Goal: Find contact information: Find contact information

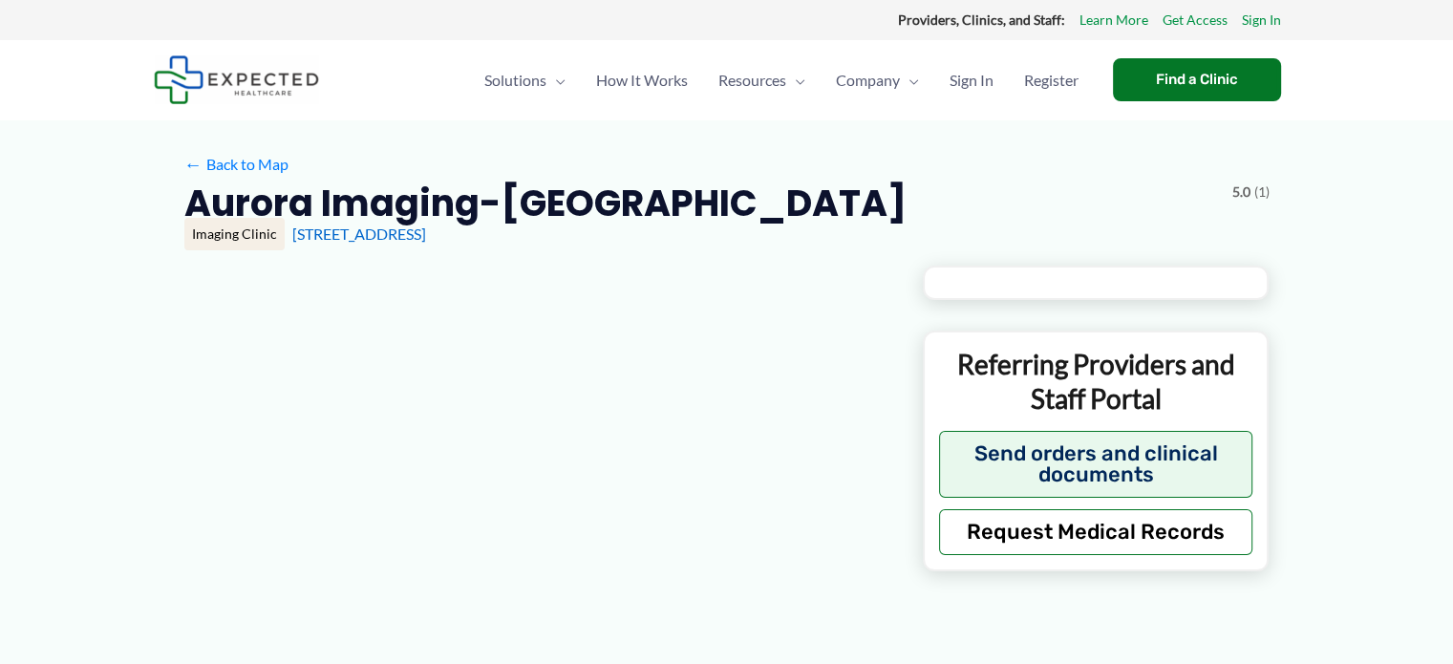
type input "**********"
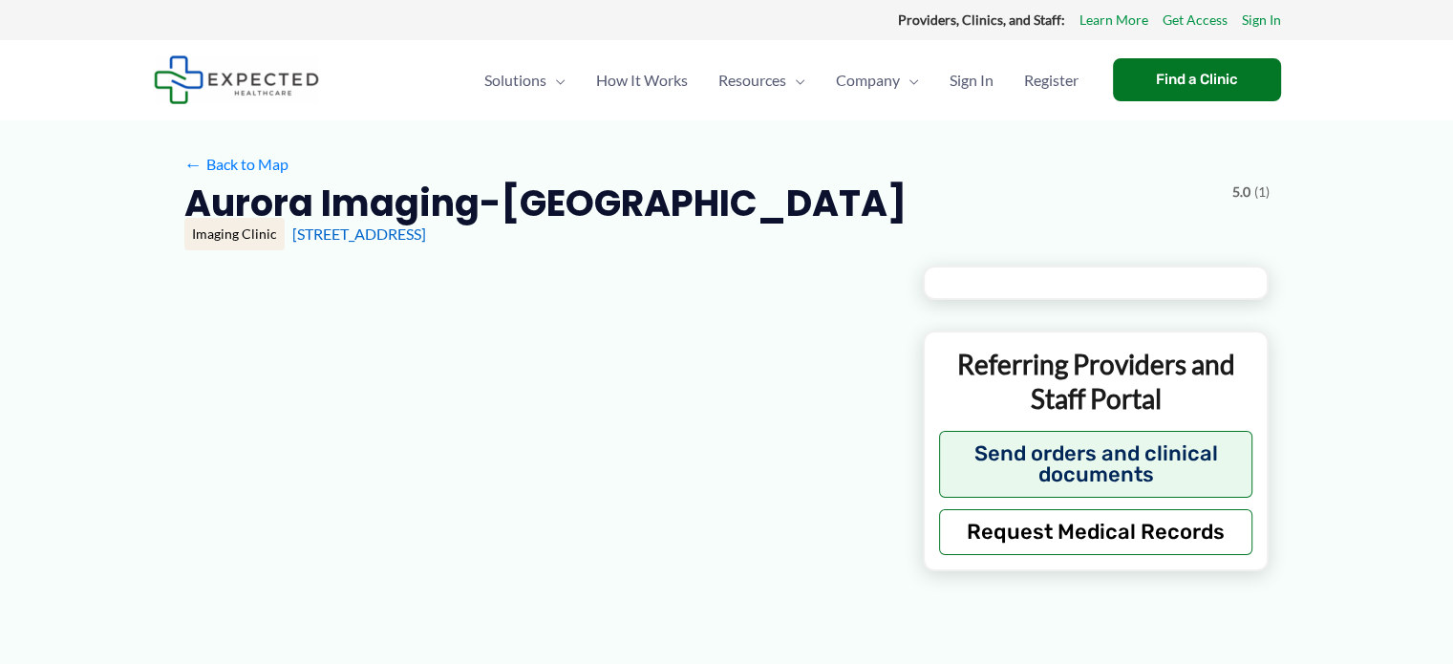
type input "**********"
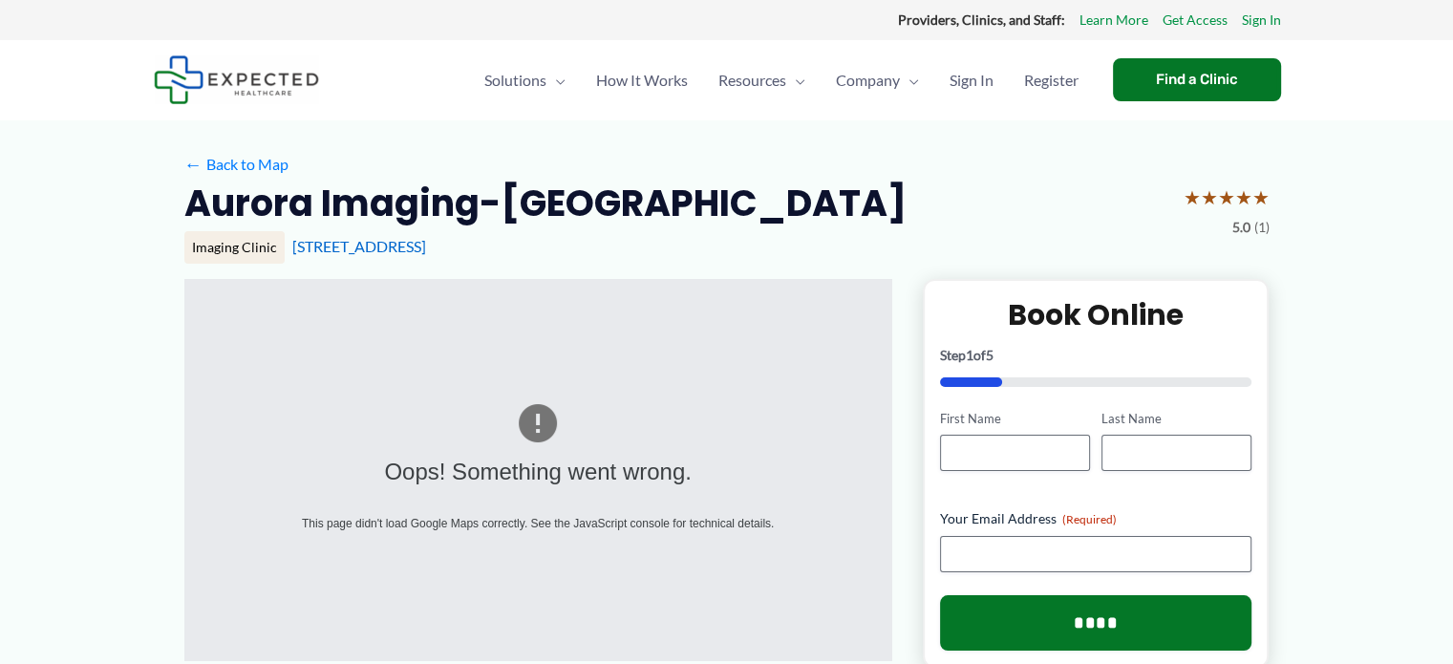
click at [600, 519] on div "This page didn't load Google Maps correctly. See the JavaScript console for tec…" at bounding box center [538, 523] width 557 height 21
click at [552, 427] on img at bounding box center [538, 423] width 46 height 46
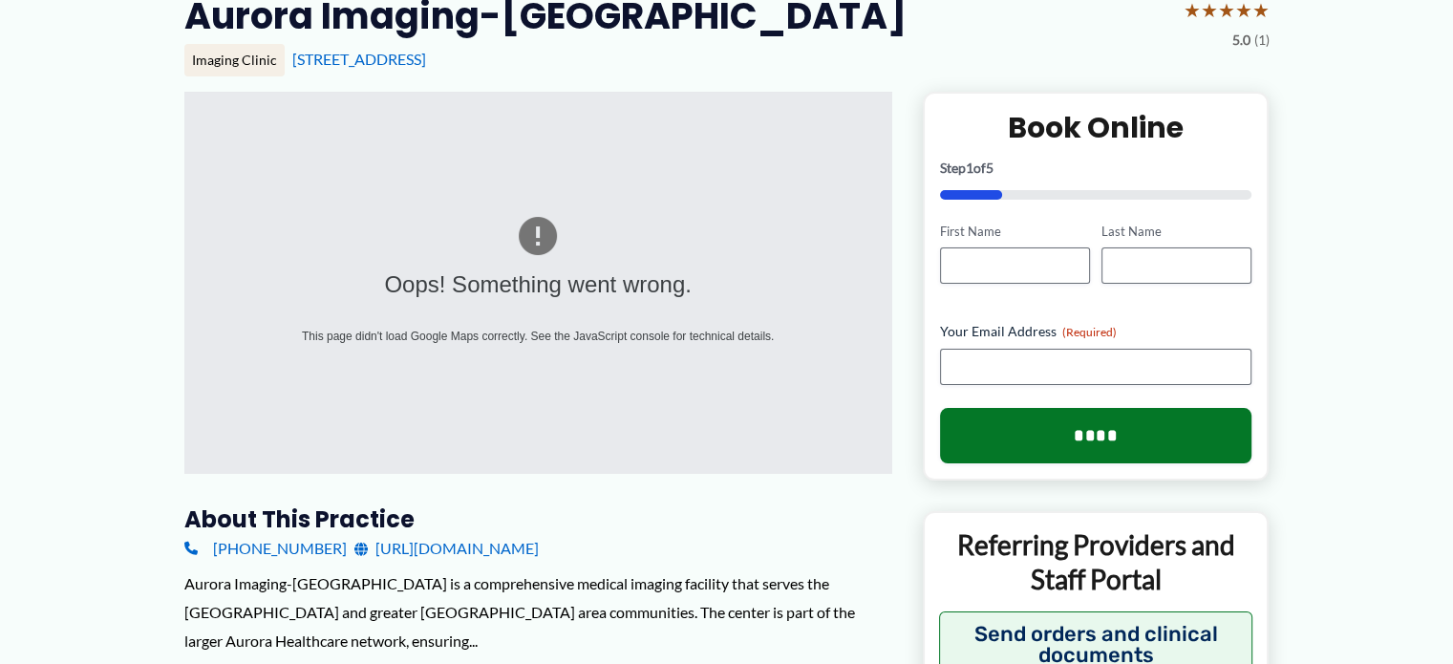
scroll to position [191, 0]
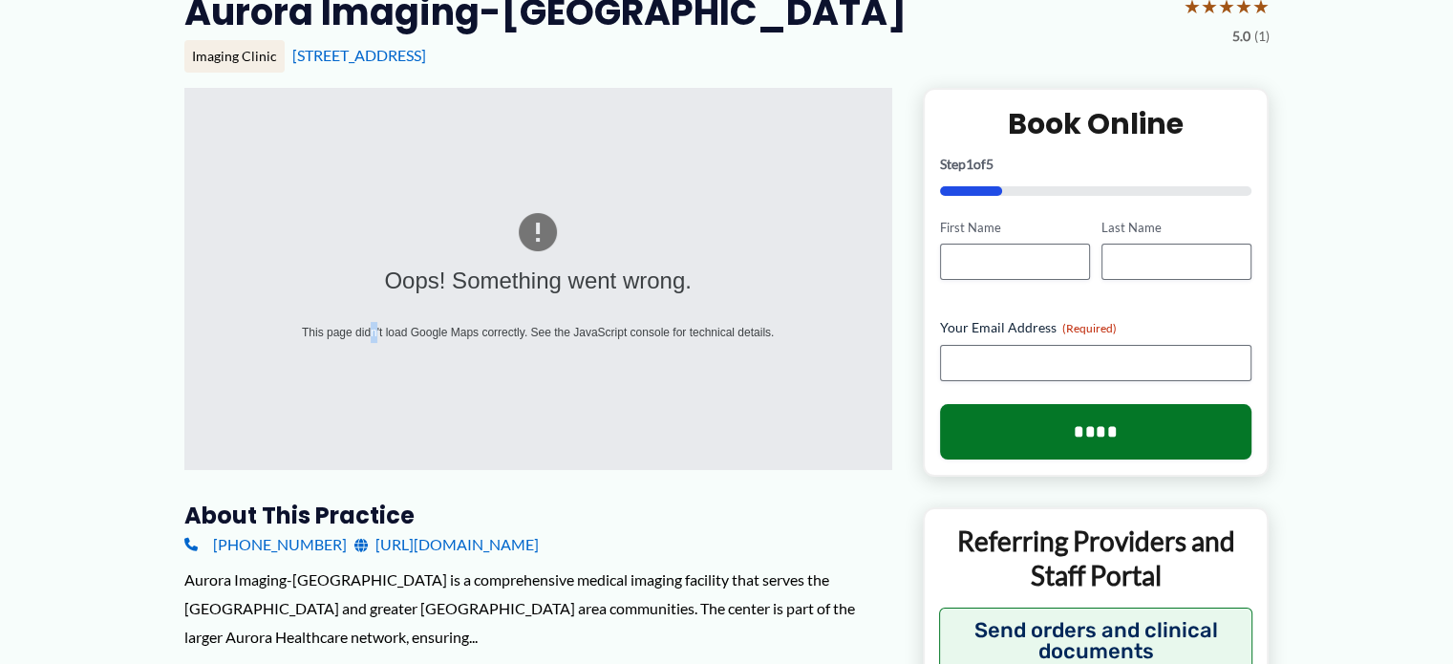
drag, startPoint x: 492, startPoint y: 426, endPoint x: 373, endPoint y: 369, distance: 131.6
click at [373, 372] on div "Oops! Something went wrong. This page didn't load Google Maps correctly. See th…" at bounding box center [538, 279] width 708 height 382
click at [385, 376] on div "Oops! Something went wrong. This page didn't load Google Maps correctly. See th…" at bounding box center [538, 279] width 708 height 382
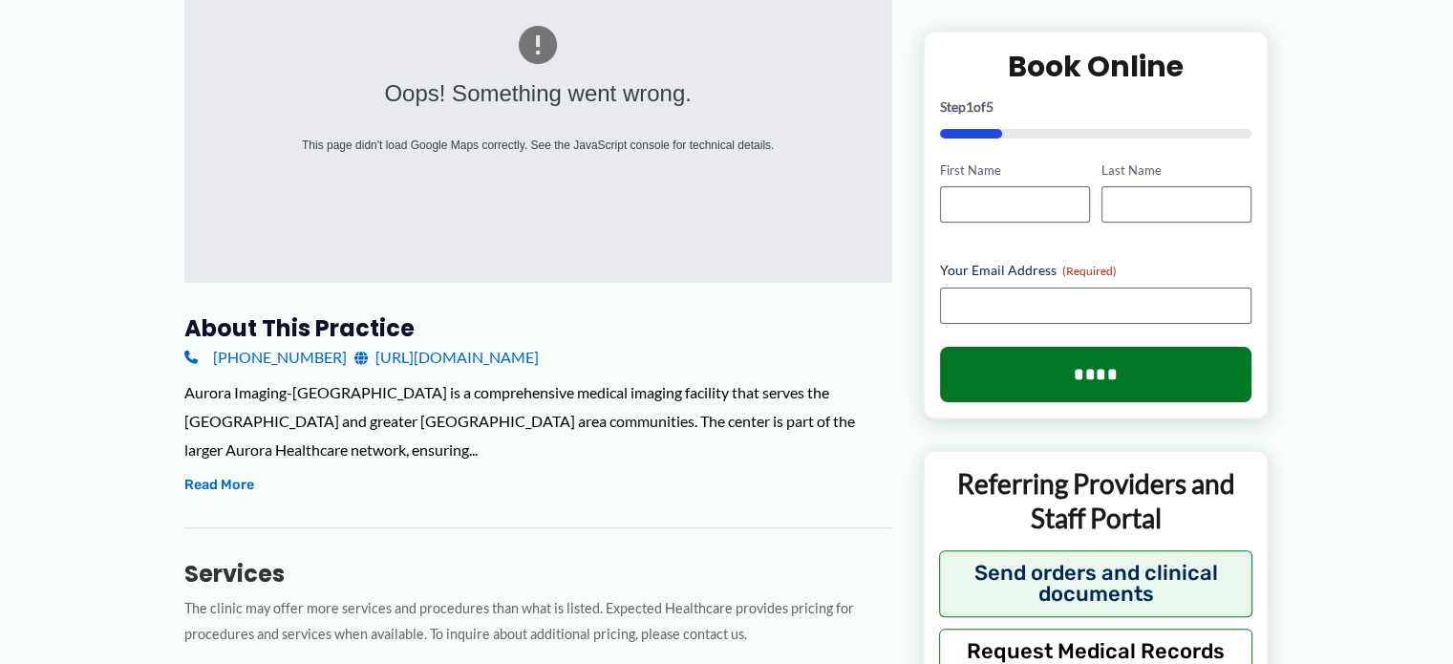
scroll to position [382, 0]
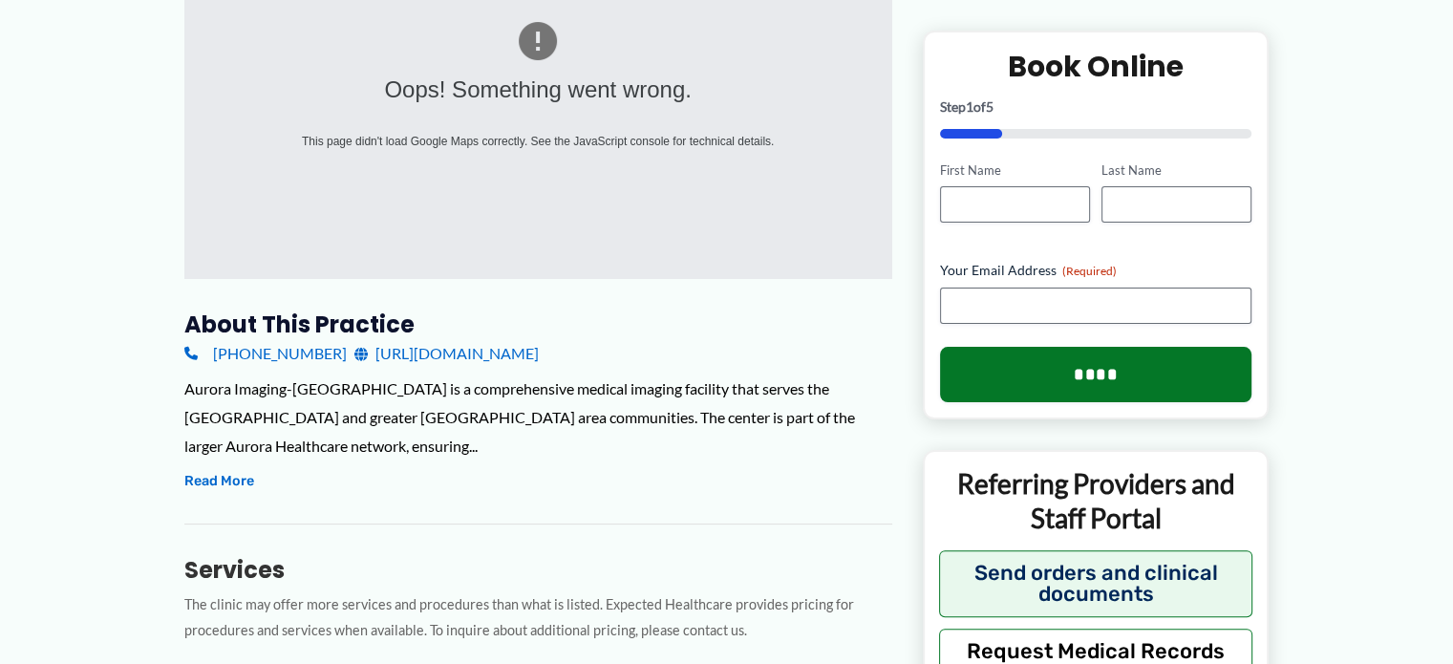
click at [484, 354] on link "[URL][DOMAIN_NAME]" at bounding box center [446, 353] width 184 height 29
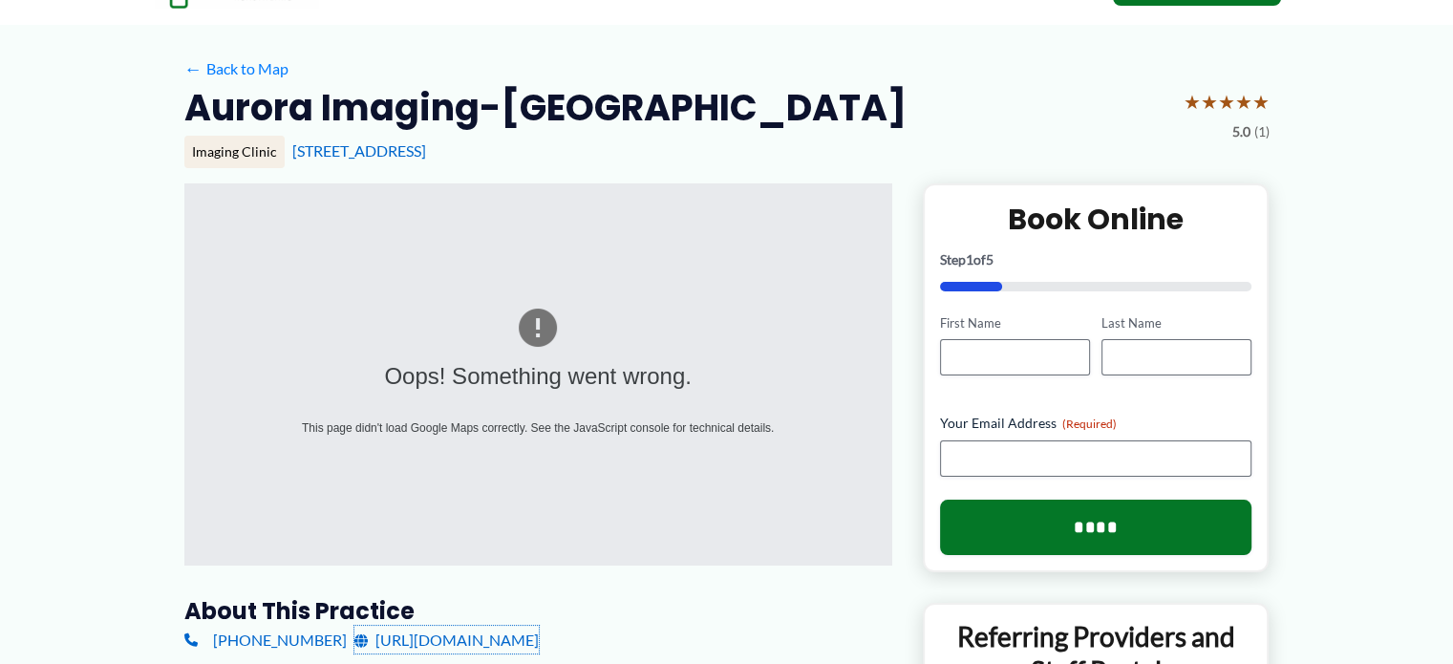
scroll to position [287, 0]
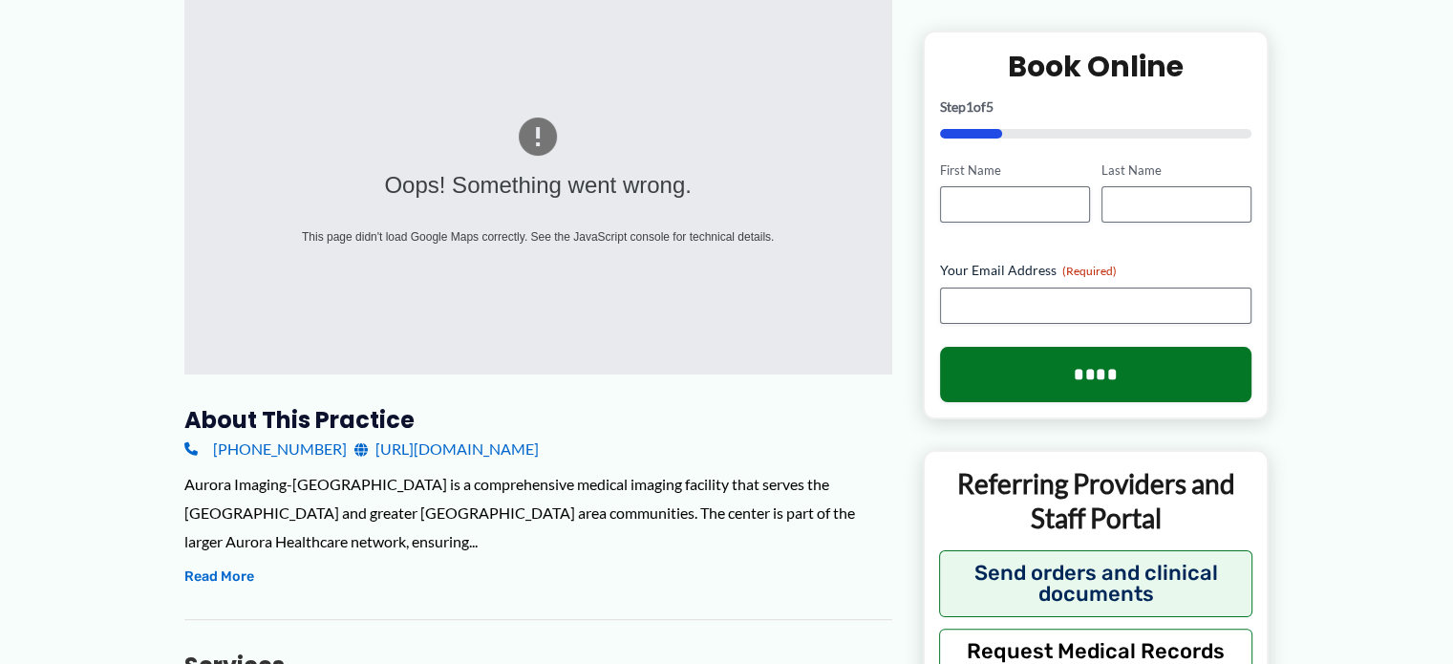
click at [561, 198] on div "Oops! Something went wrong." at bounding box center [538, 185] width 557 height 43
click at [776, 240] on div "This page didn't load Google Maps correctly. See the JavaScript console for tec…" at bounding box center [538, 236] width 557 height 21
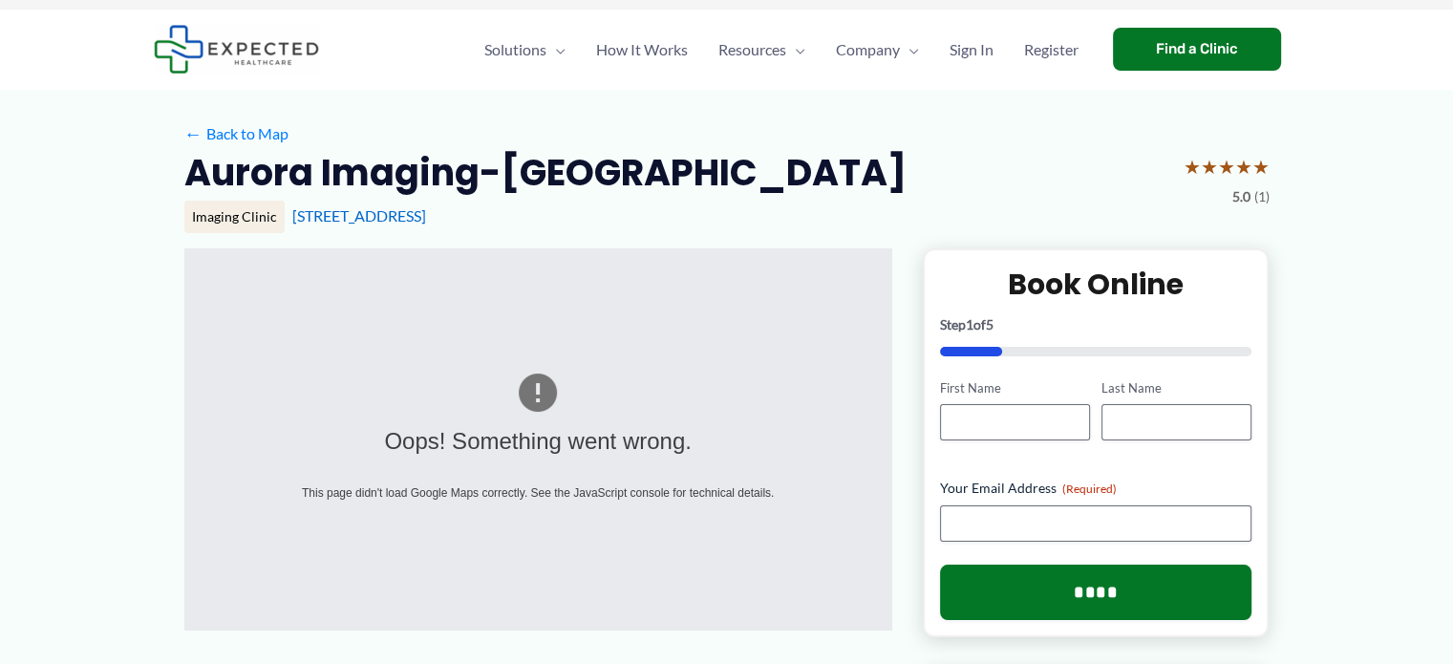
scroll to position [0, 0]
